Goal: Information Seeking & Learning: Learn about a topic

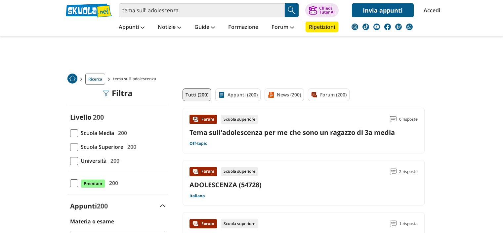
click at [192, 10] on input "tema sull' adolescenza" at bounding box center [202, 10] width 166 height 14
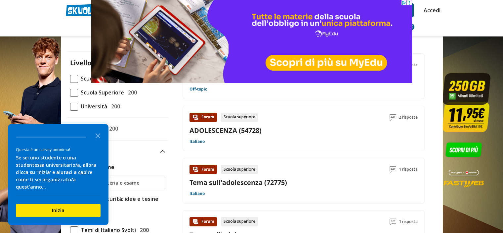
scroll to position [99, 0]
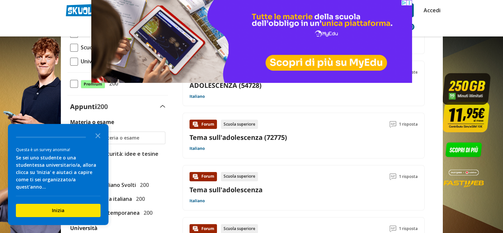
click at [238, 140] on link "Tema sull'adolescenza (72775)" at bounding box center [239, 137] width 98 height 9
